Goal: Task Accomplishment & Management: Manage account settings

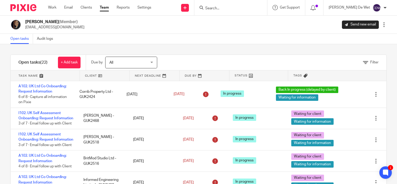
click at [107, 9] on link "Team" at bounding box center [104, 7] width 9 height 5
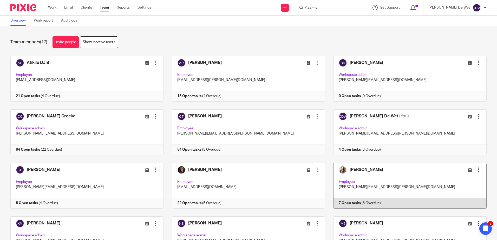
click at [397, 181] on link at bounding box center [405, 186] width 161 height 46
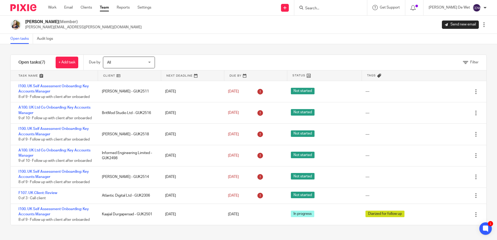
click at [3, 120] on div "Filter tasks Only show tasks matching all of these conditions 1 Client name Is …" at bounding box center [248, 142] width 497 height 196
click at [3, 123] on div "Filter tasks Only show tasks matching all of these conditions 1 Client name Is …" at bounding box center [248, 142] width 497 height 196
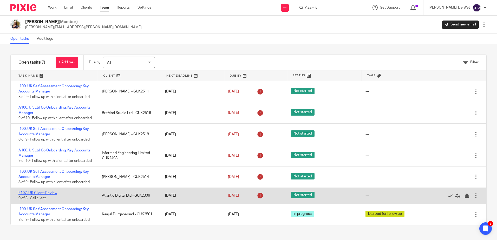
click at [48, 192] on link "F107. UK Client: Review" at bounding box center [37, 193] width 39 height 4
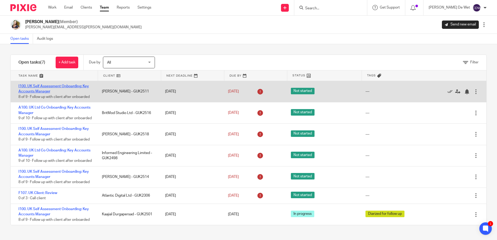
click at [84, 86] on link "I100. UK Self Assessment Onboarding: Key Accounts Manager" at bounding box center [53, 88] width 70 height 9
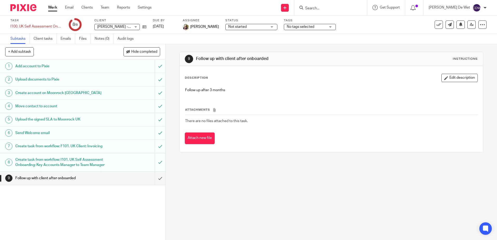
click at [331, 28] on div "No tags selected" at bounding box center [310, 27] width 52 height 6
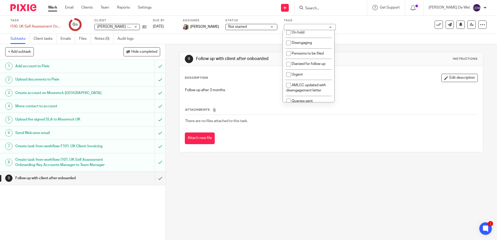
scroll to position [120, 0]
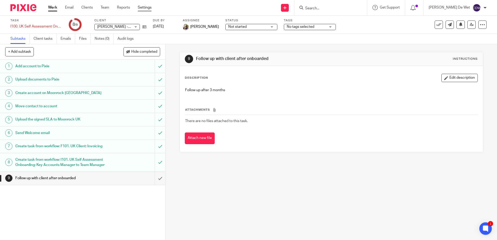
click at [147, 8] on link "Settings" at bounding box center [145, 7] width 14 height 5
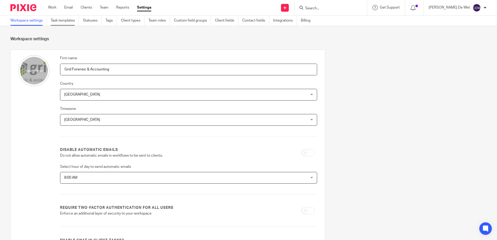
click at [69, 20] on link "Task templates" at bounding box center [65, 21] width 28 height 10
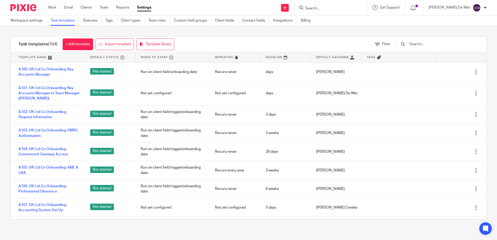
click at [434, 45] on input "text" at bounding box center [439, 44] width 61 height 6
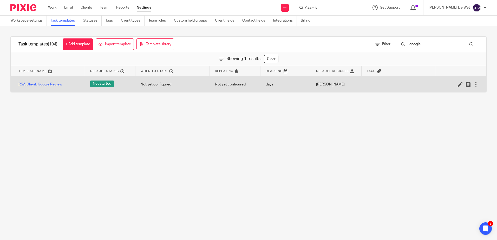
type input "google"
click at [49, 84] on link "RSA Client: Google Review" at bounding box center [40, 84] width 44 height 5
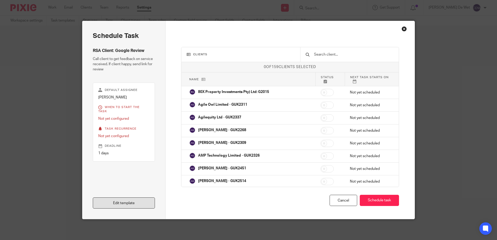
click at [125, 203] on link "Edit template" at bounding box center [124, 203] width 62 height 11
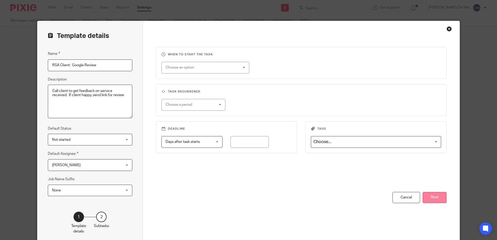
click at [435, 200] on button "Next" at bounding box center [435, 197] width 24 height 11
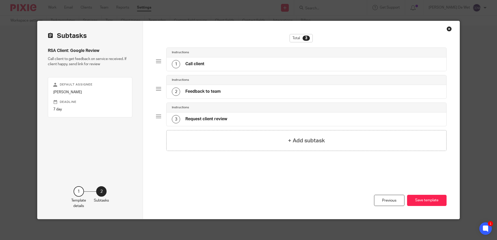
click at [197, 65] on h4 "Call client" at bounding box center [194, 63] width 19 height 5
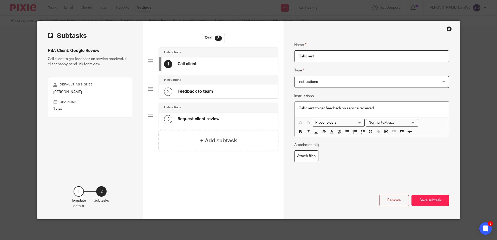
click at [199, 90] on h4 "Feedback to team" at bounding box center [195, 91] width 35 height 5
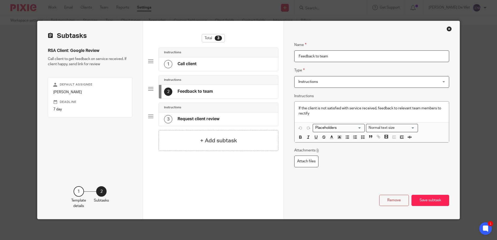
click at [202, 118] on h4 "Request client review" at bounding box center [199, 118] width 42 height 5
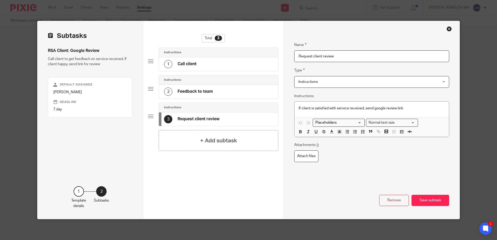
click at [448, 29] on div "Close this dialog window" at bounding box center [449, 28] width 5 height 5
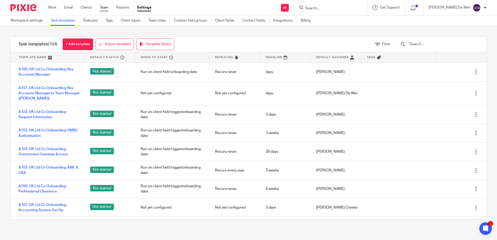
click at [108, 6] on link "Team" at bounding box center [104, 7] width 9 height 5
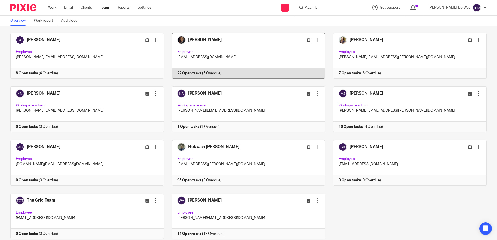
scroll to position [78, 0]
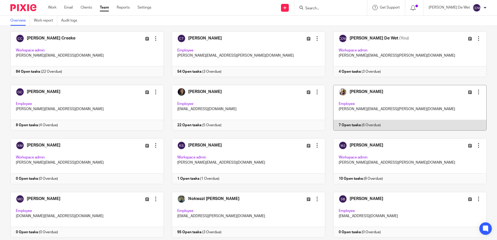
click at [415, 96] on link at bounding box center [405, 108] width 161 height 46
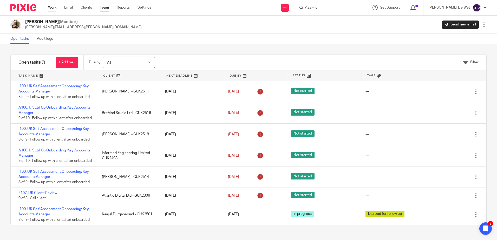
click at [54, 10] on link "Work" at bounding box center [52, 7] width 8 height 5
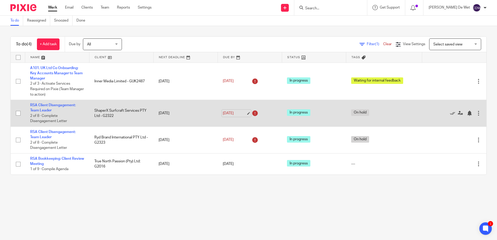
click at [242, 113] on link "[DATE]" at bounding box center [234, 113] width 23 height 5
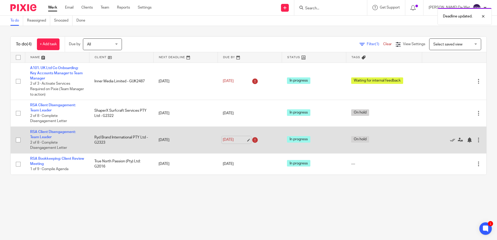
click at [244, 139] on link "[DATE]" at bounding box center [234, 139] width 23 height 5
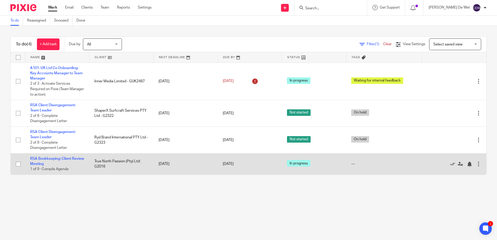
click at [175, 164] on td "15 Sep 2025" at bounding box center [185, 163] width 64 height 21
click at [245, 162] on link "15 Sep 2025" at bounding box center [234, 163] width 23 height 5
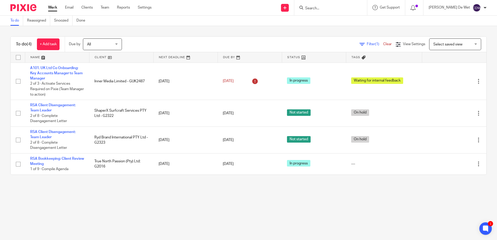
drag, startPoint x: 0, startPoint y: 0, endPoint x: 101, endPoint y: 207, distance: 230.1
click at [101, 207] on main "To do Reassigned Snoozed Done To do (4) + Add task Due by All All [DATE] [DATE]…" at bounding box center [248, 120] width 497 height 240
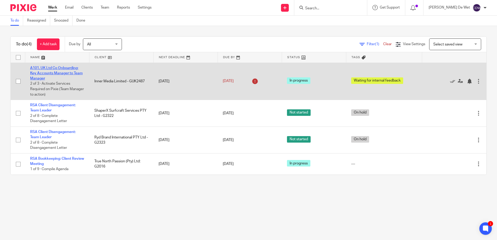
click at [67, 73] on link "A101. UK Ltd Co Onboarding: Key Accounts Manager to Team Manager" at bounding box center [56, 73] width 53 height 14
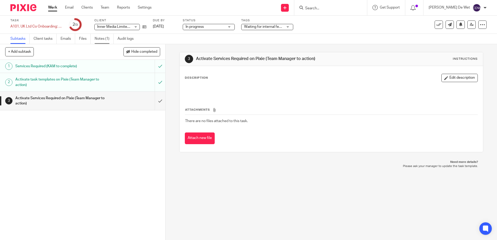
click at [102, 36] on link "Notes (1)" at bounding box center [104, 39] width 19 height 10
